Goal: Complete application form

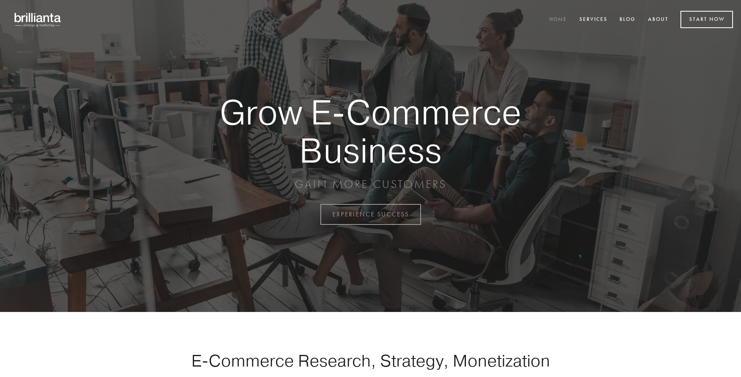
scroll to position [2103, 0]
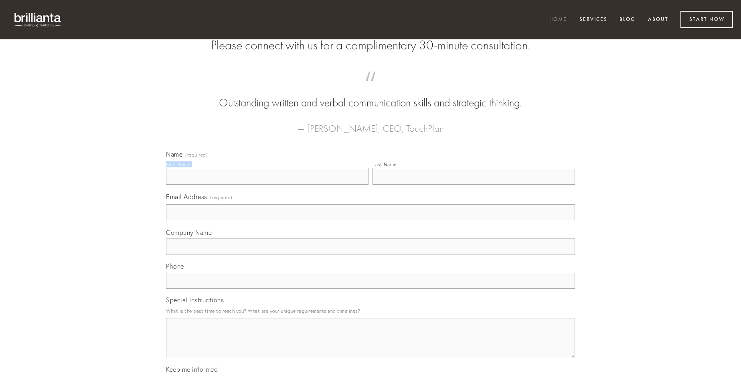
type input "[PERSON_NAME]"
click at [474, 185] on input "Last Name" at bounding box center [474, 176] width 203 height 17
type input "[PERSON_NAME]"
click at [371, 221] on input "Email Address (required)" at bounding box center [370, 212] width 409 height 17
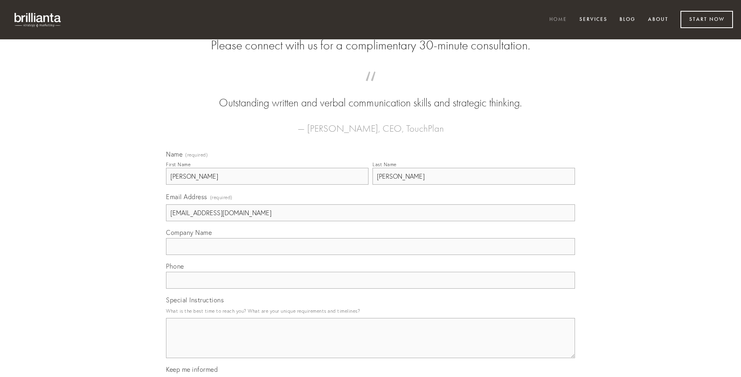
type input "[EMAIL_ADDRESS][DOMAIN_NAME]"
click at [371, 255] on input "Company Name" at bounding box center [370, 246] width 409 height 17
type input "totam"
click at [371, 288] on input "text" at bounding box center [370, 280] width 409 height 17
click at [371, 345] on textarea "Special Instructions" at bounding box center [370, 338] width 409 height 40
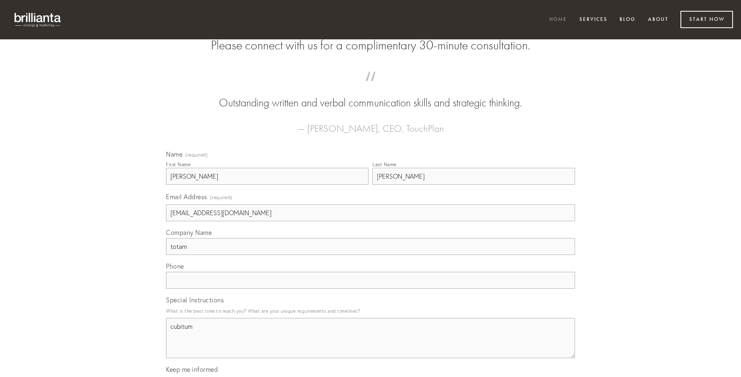
type textarea "cubitum"
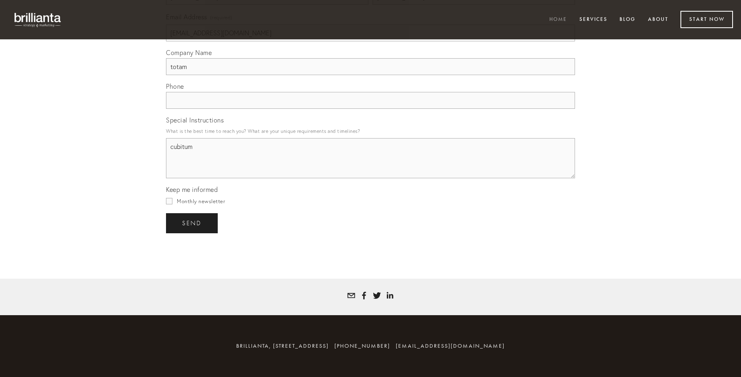
click at [193, 223] on span "send" at bounding box center [192, 222] width 20 height 7
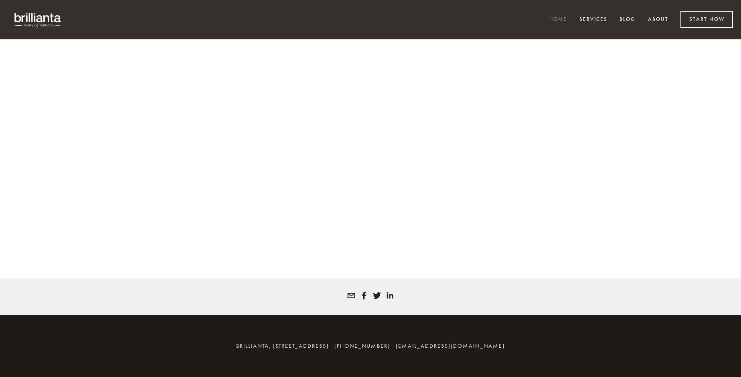
scroll to position [2092, 0]
